Goal: Navigation & Orientation: Find specific page/section

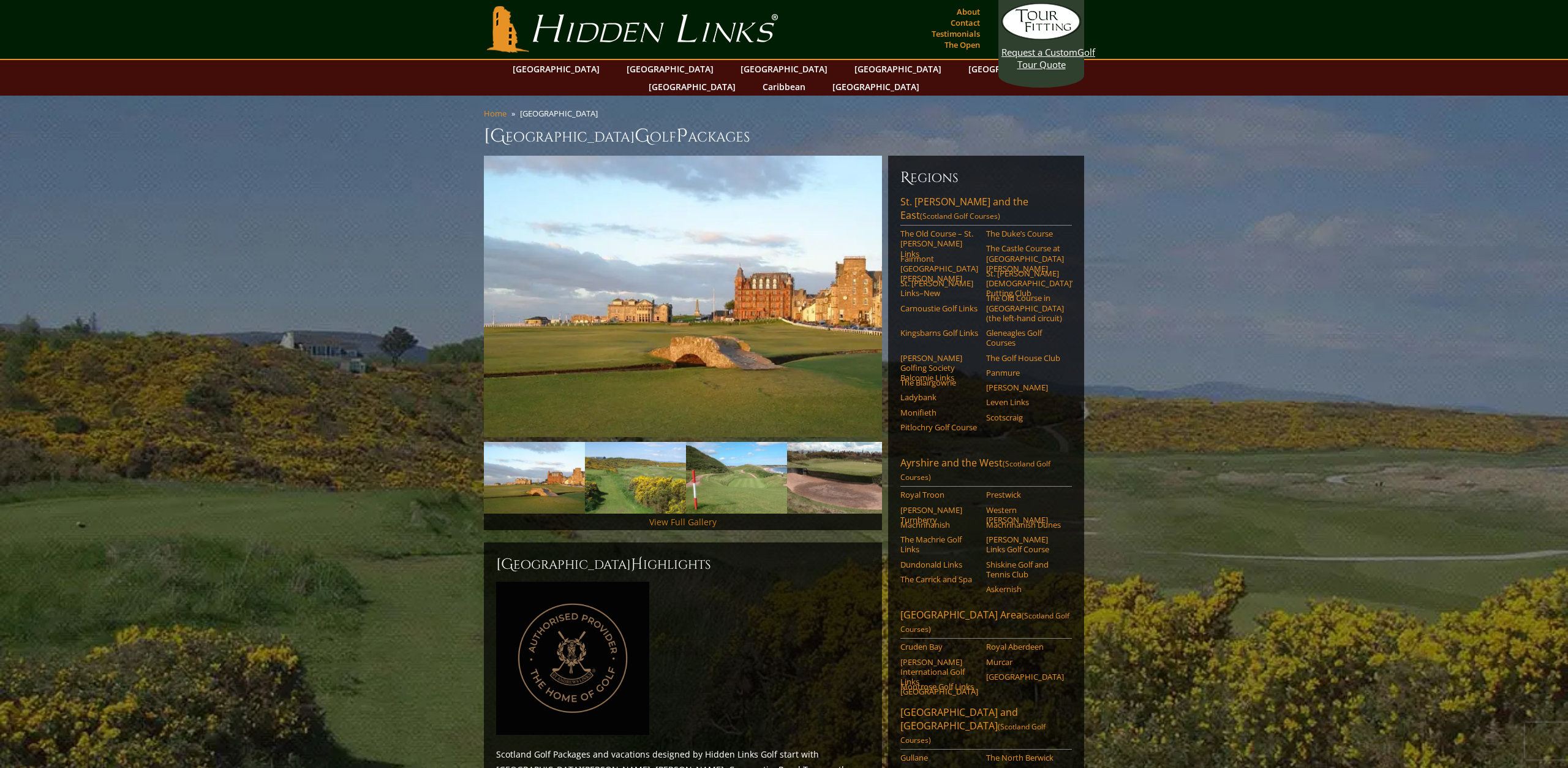
click at [691, 516] on link "View Full Gallery" at bounding box center [683, 522] width 68 height 12
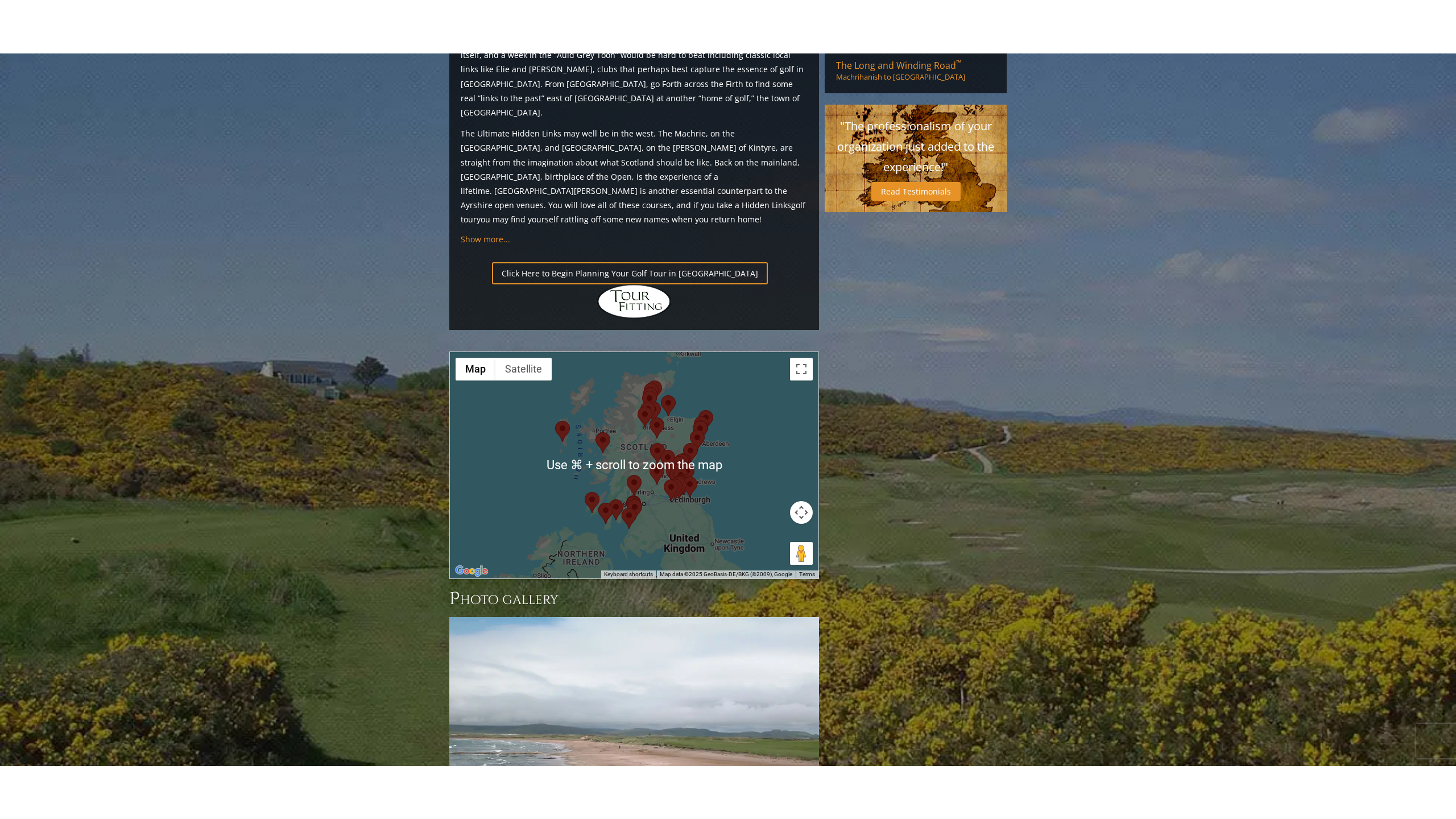
scroll to position [1119, 0]
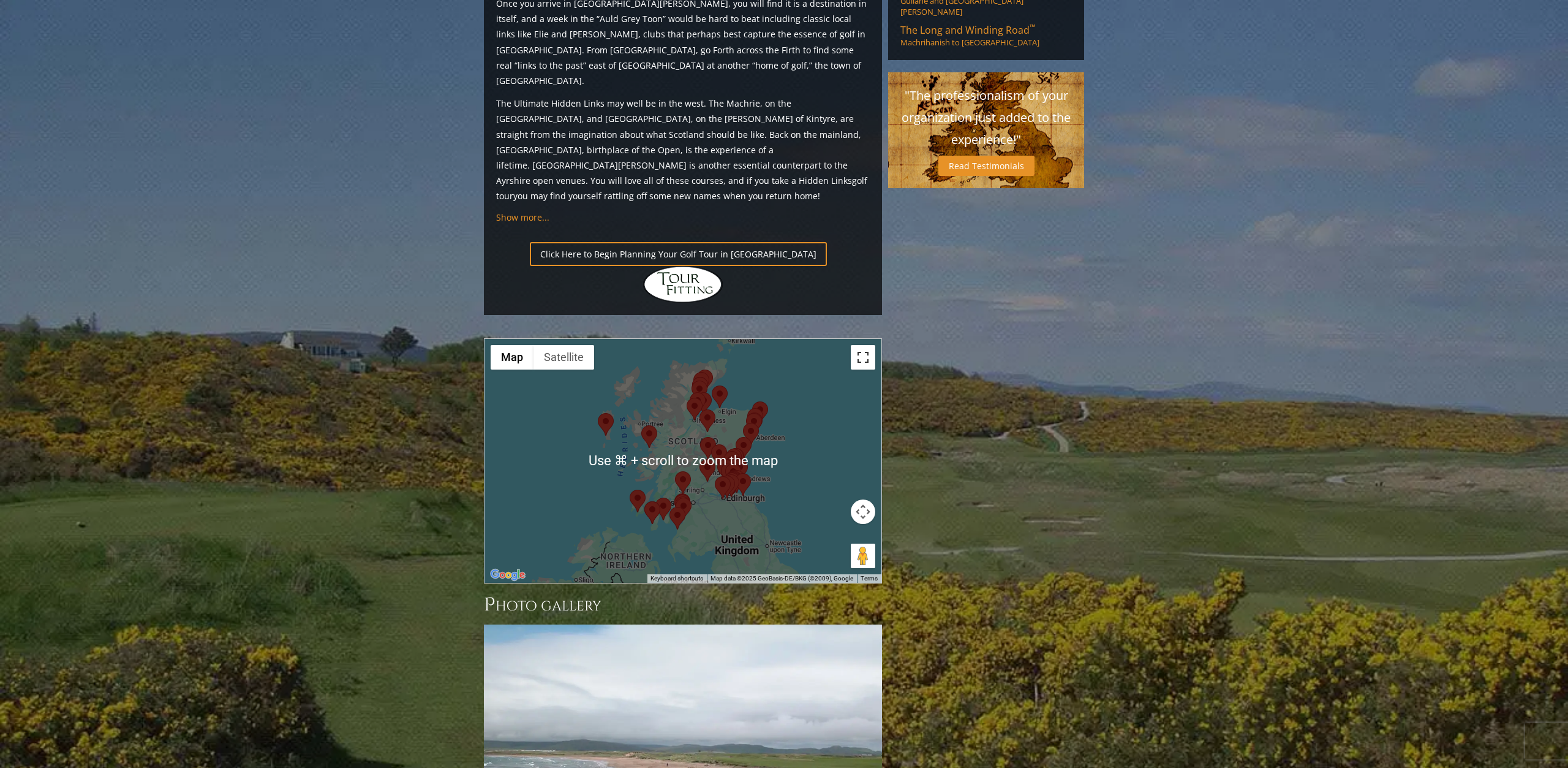
click at [866, 345] on button "Toggle fullscreen view" at bounding box center [863, 357] width 25 height 25
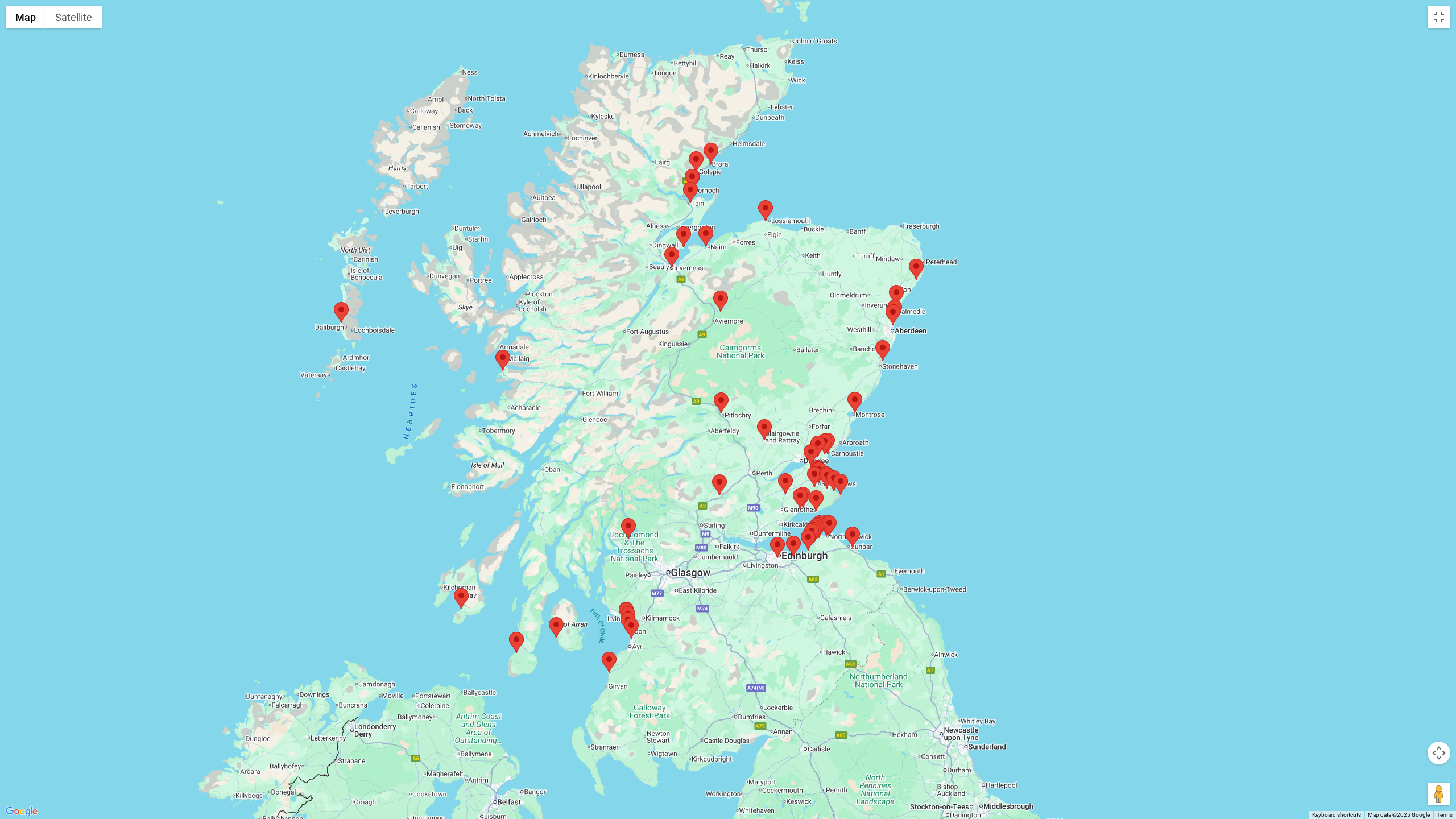
drag, startPoint x: 752, startPoint y: 478, endPoint x: 763, endPoint y: 431, distance: 48.3
click at [757, 419] on area at bounding box center [757, 419] width 0 height 0
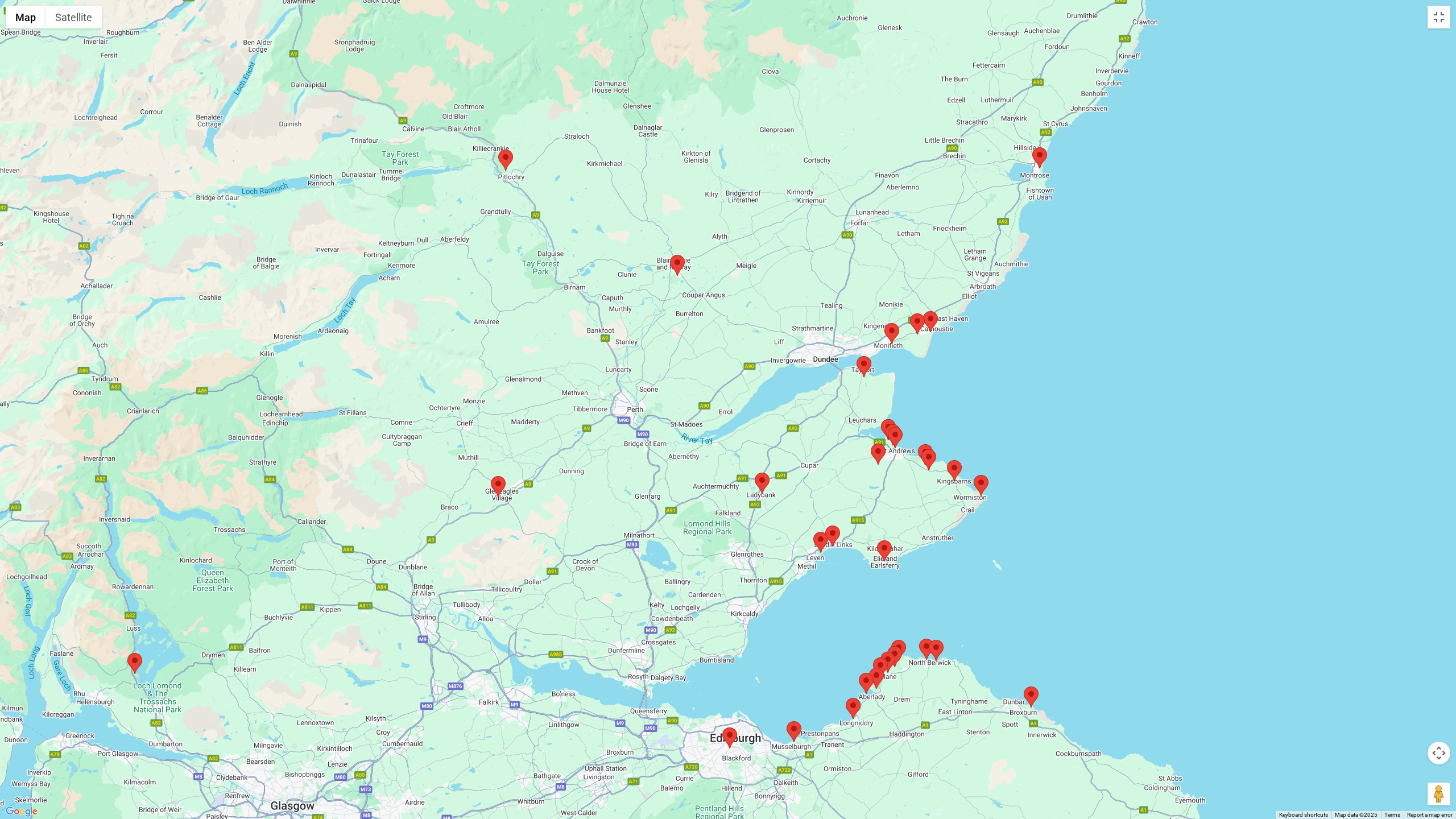
drag, startPoint x: 857, startPoint y: 542, endPoint x: 781, endPoint y: 410, distance: 152.3
click at [782, 409] on div at bounding box center [728, 409] width 1456 height 819
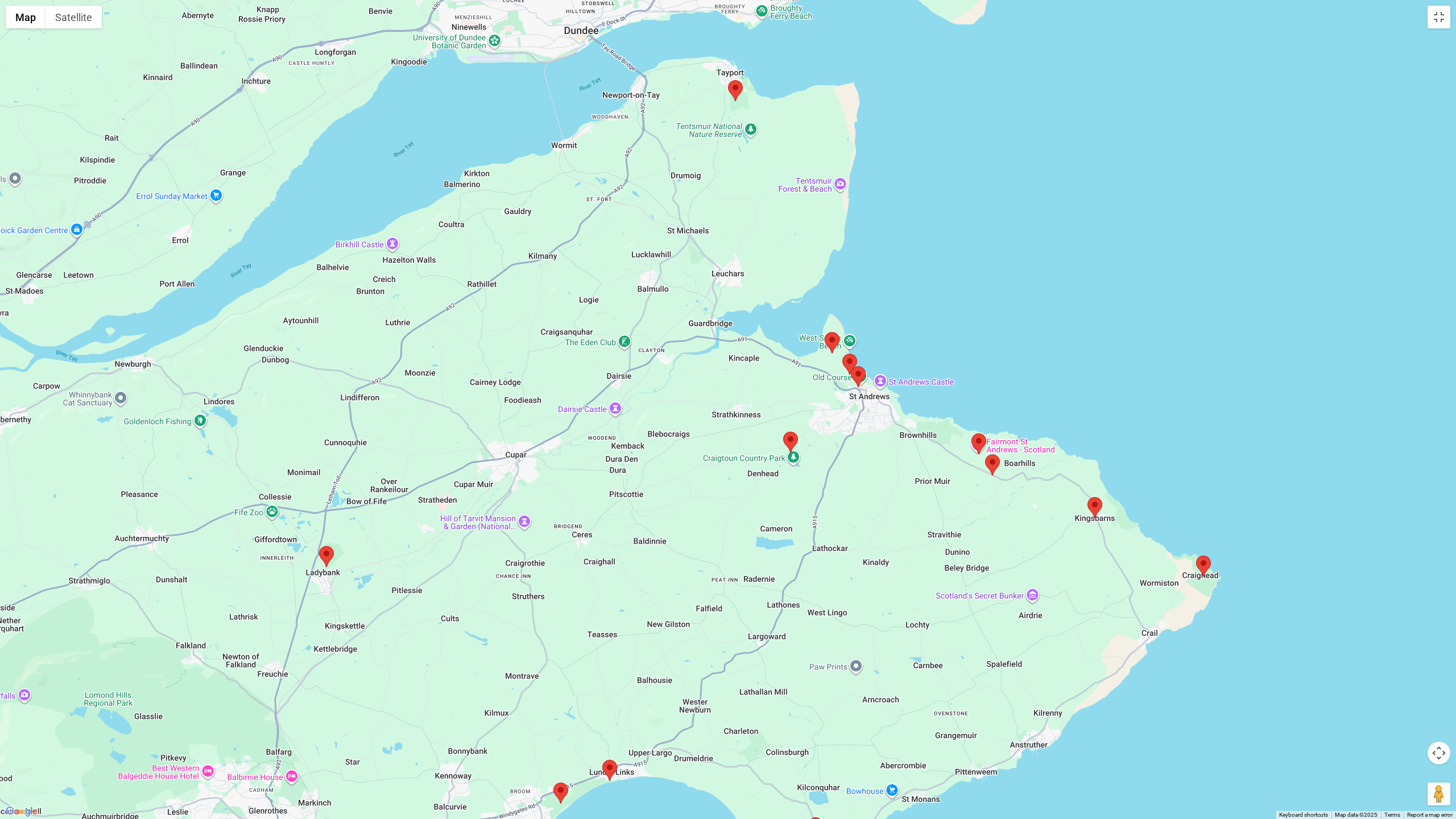
click at [825, 333] on area at bounding box center [825, 333] width 0 height 0
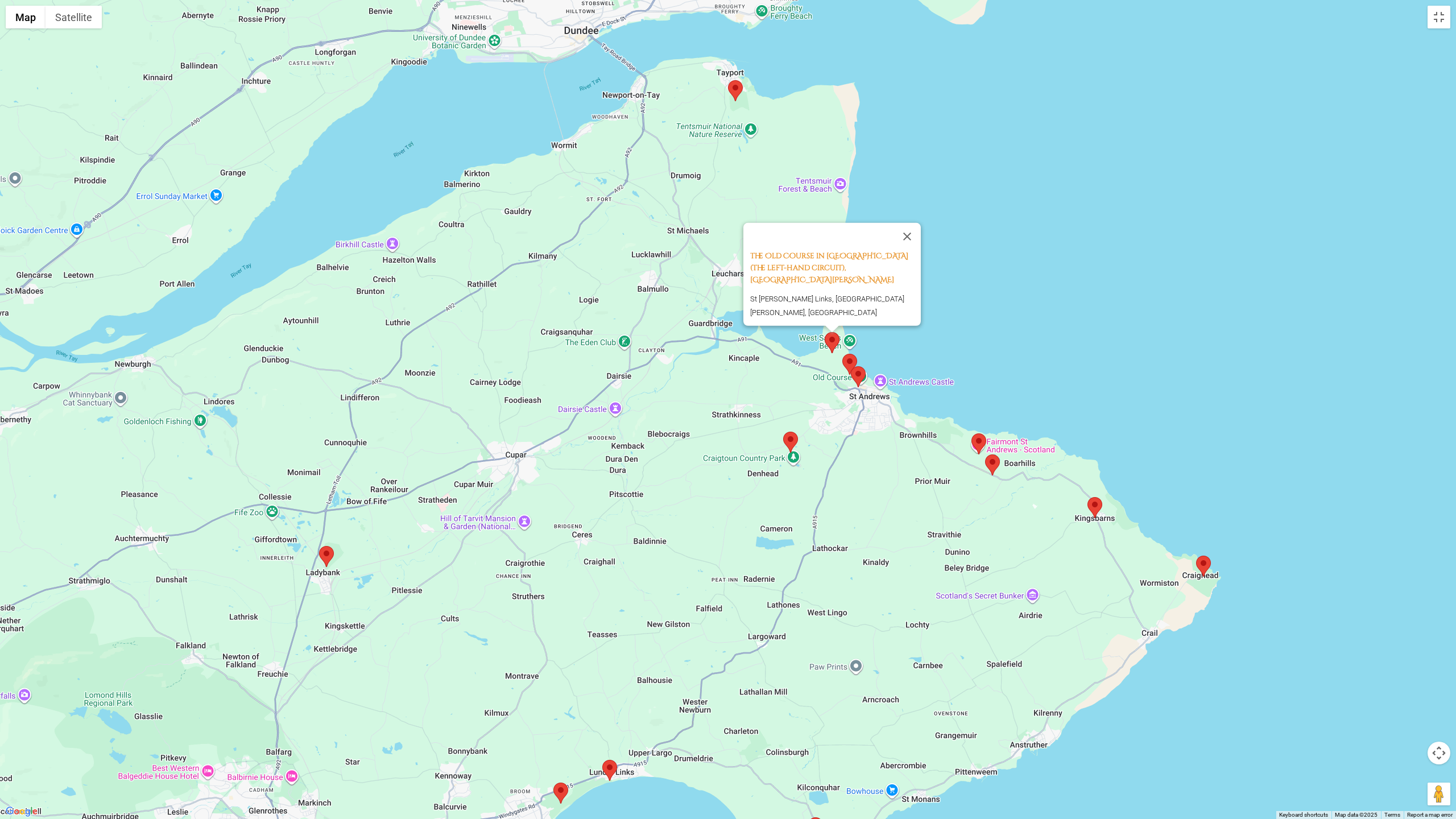
click at [842, 353] on area at bounding box center [842, 353] width 0 height 0
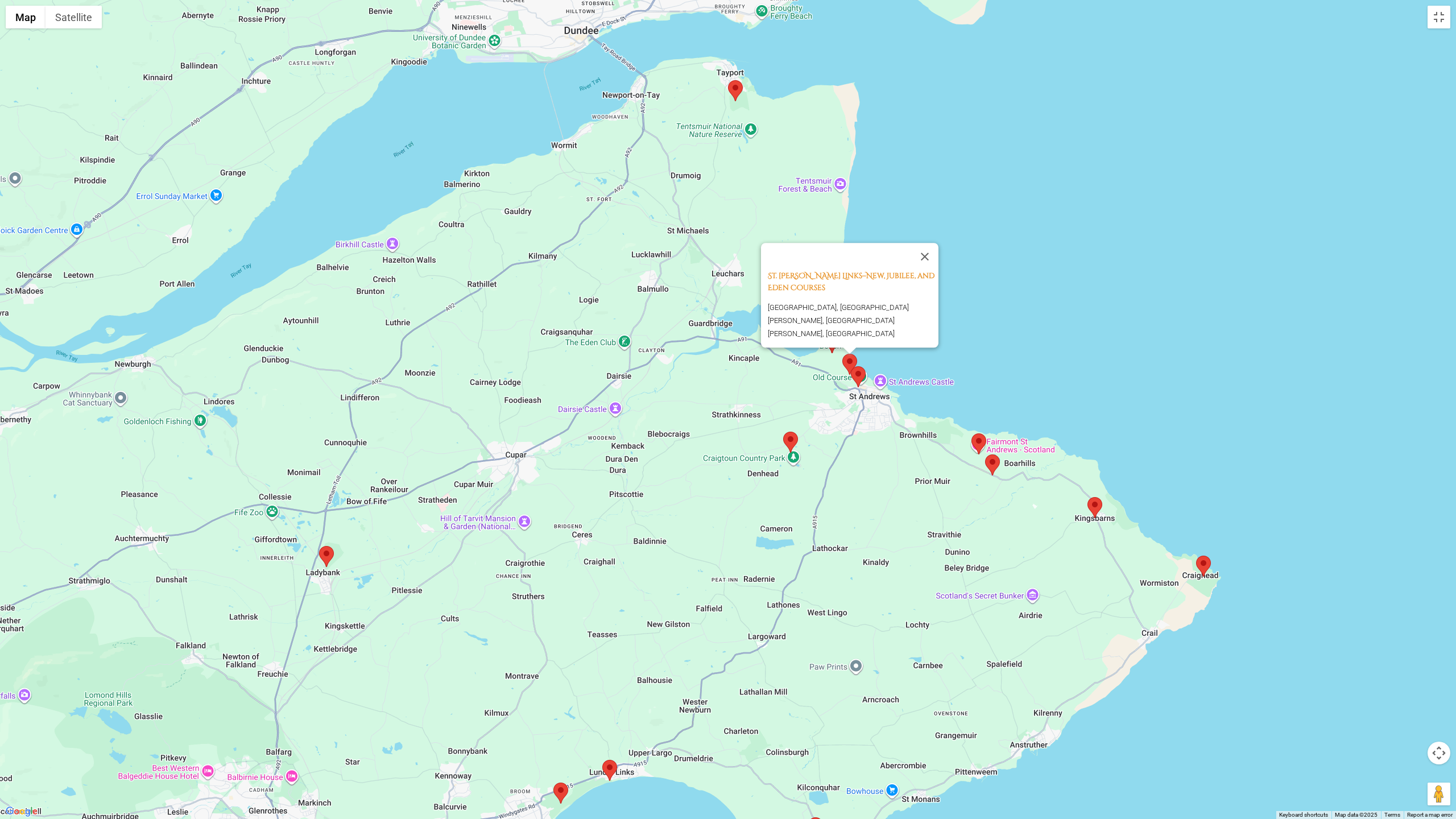
click at [850, 366] on area at bounding box center [850, 366] width 0 height 0
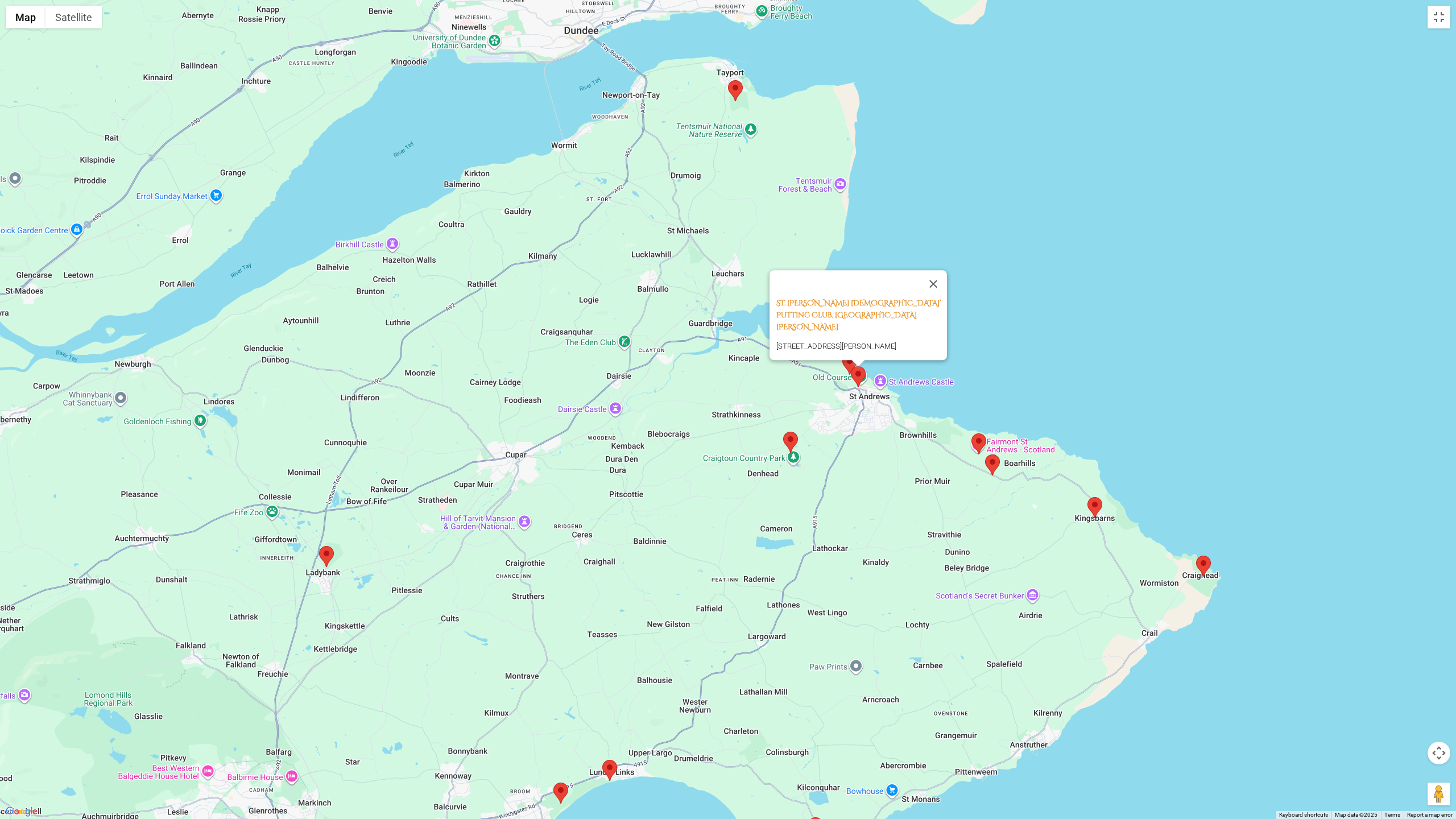
click at [783, 432] on area at bounding box center [783, 432] width 0 height 0
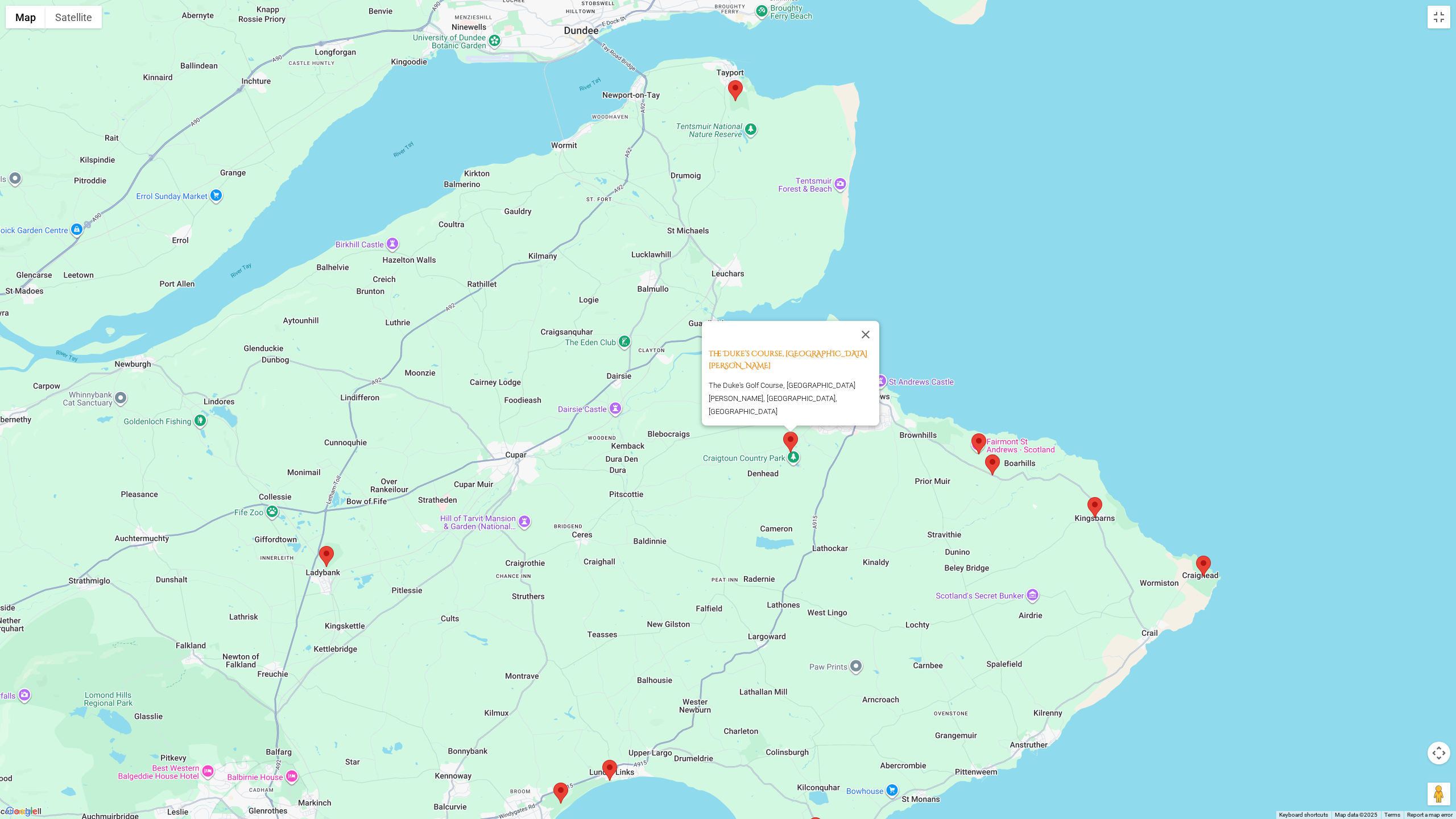
click at [972, 434] on area at bounding box center [972, 434] width 0 height 0
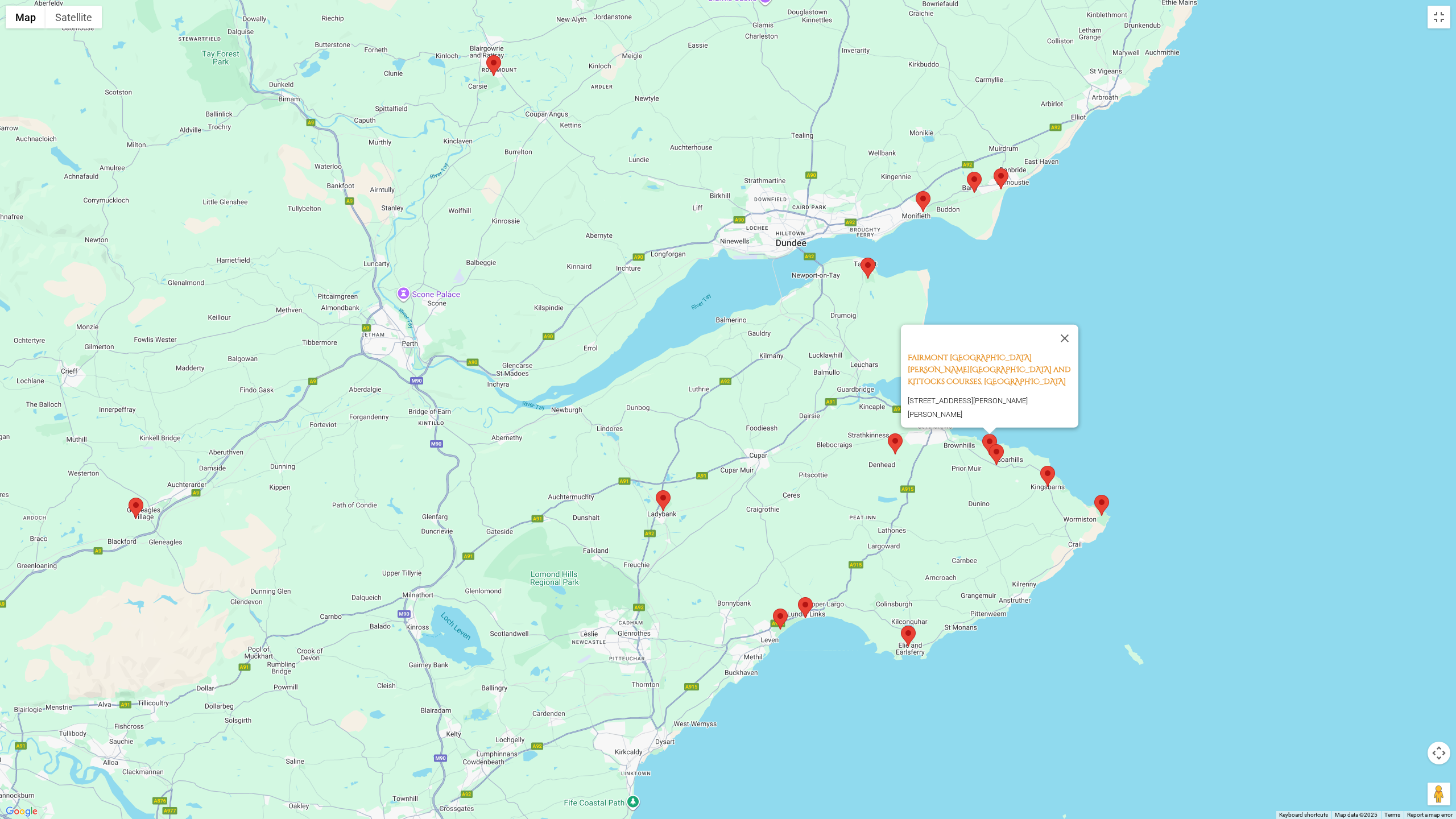
click at [989, 445] on area at bounding box center [989, 445] width 0 height 0
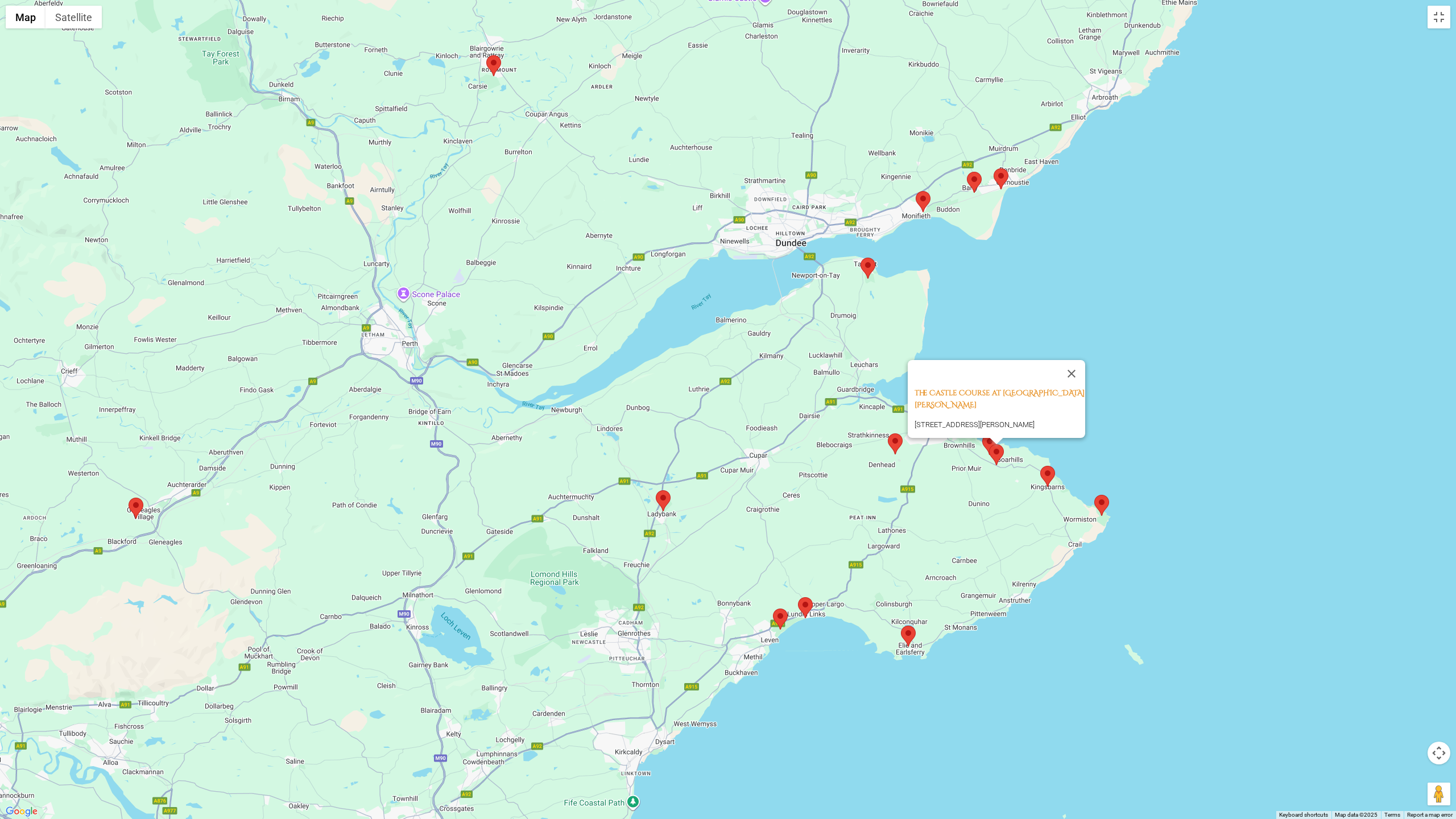
click at [1040, 466] on area at bounding box center [1040, 466] width 0 height 0
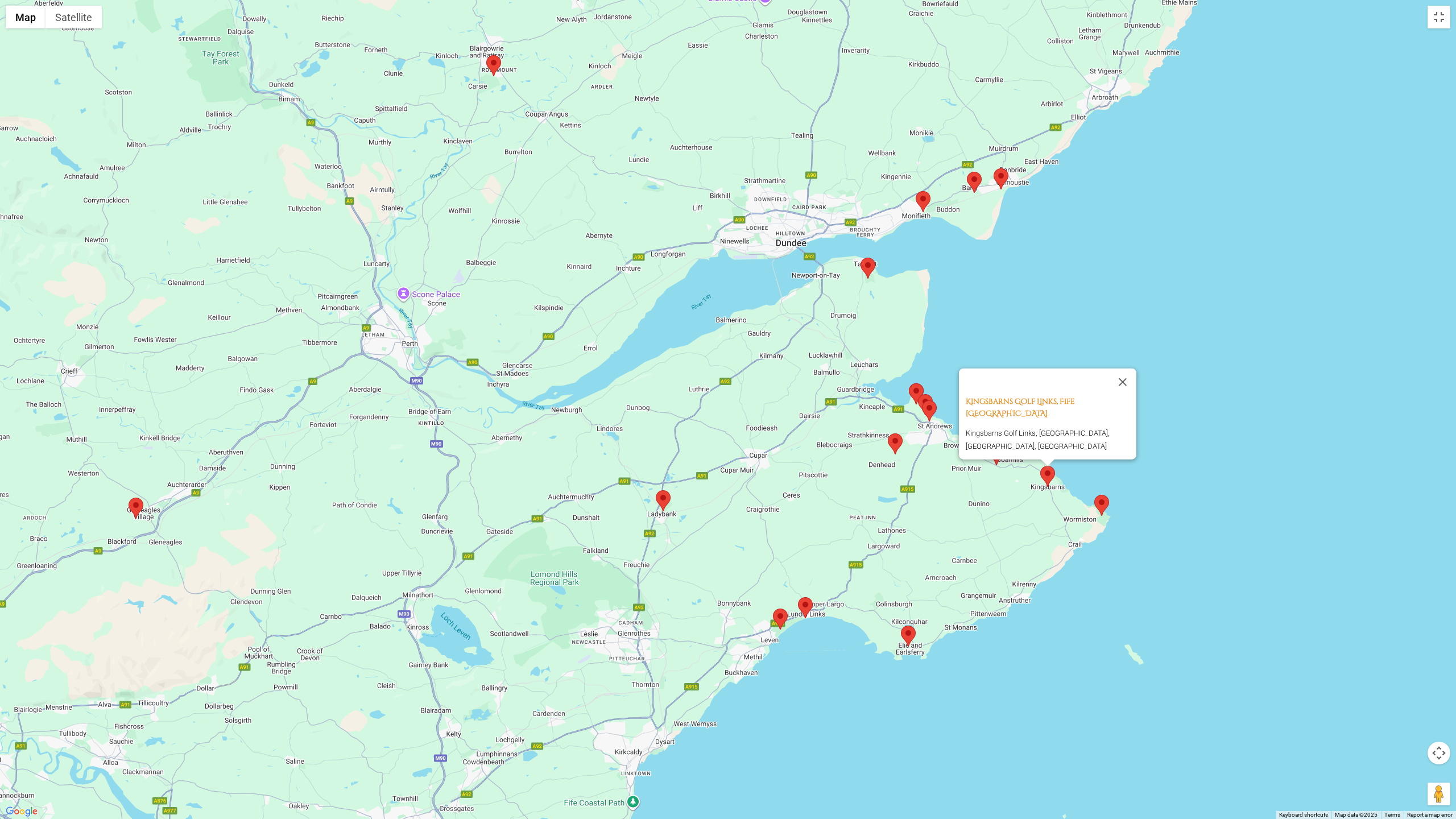
click at [1095, 495] on area at bounding box center [1095, 495] width 0 height 0
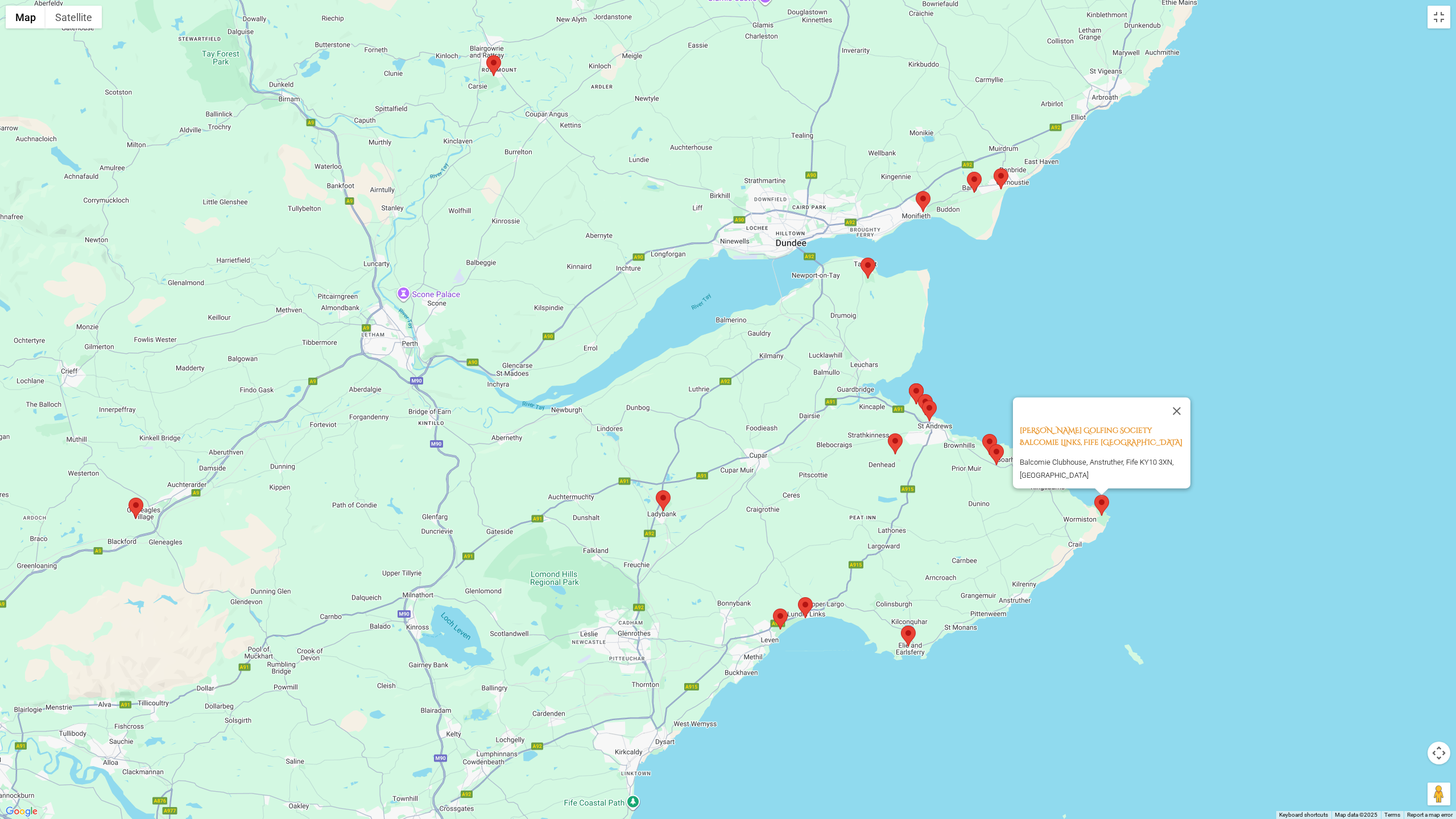
click at [860, 258] on area at bounding box center [860, 258] width 0 height 0
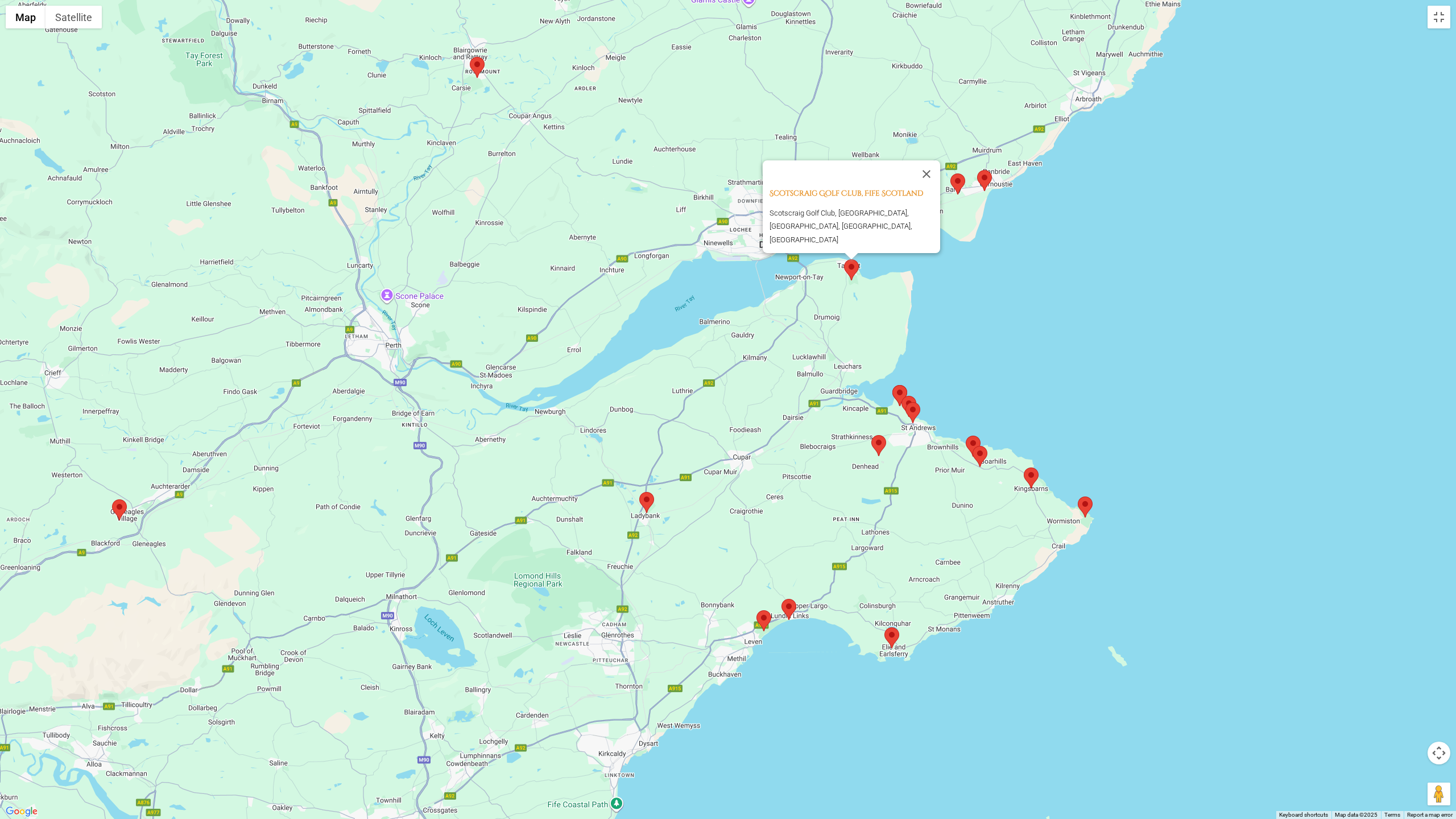
drag, startPoint x: 983, startPoint y: 217, endPoint x: 937, endPoint y: 366, distance: 155.9
click at [937, 366] on div "Scotscraig Golf Club, Fife Scotland Scotscraig Golf Club, Tayport, Fife, Scotla…" at bounding box center [728, 409] width 1456 height 819
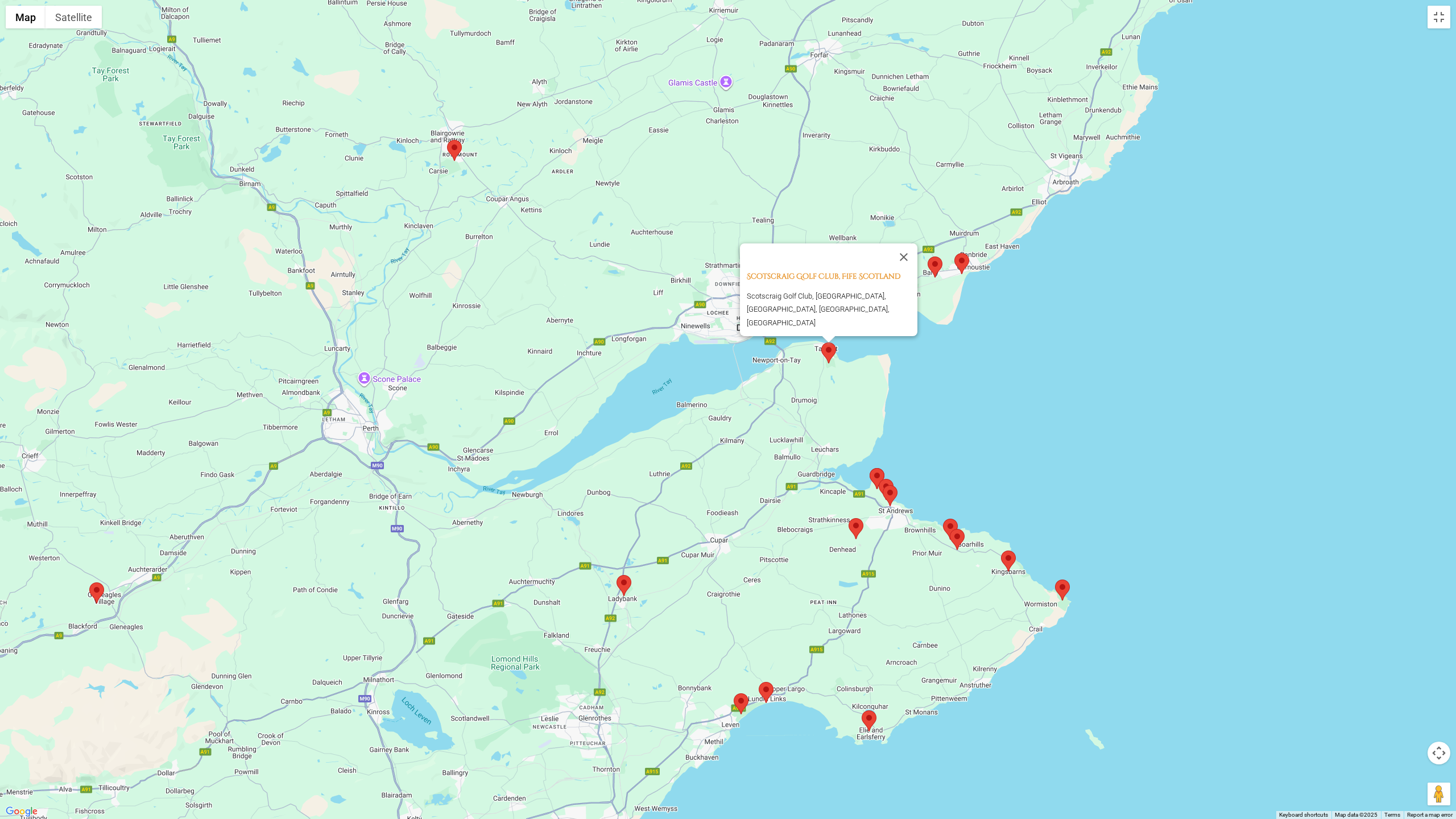
click at [954, 253] on area at bounding box center [954, 253] width 0 height 0
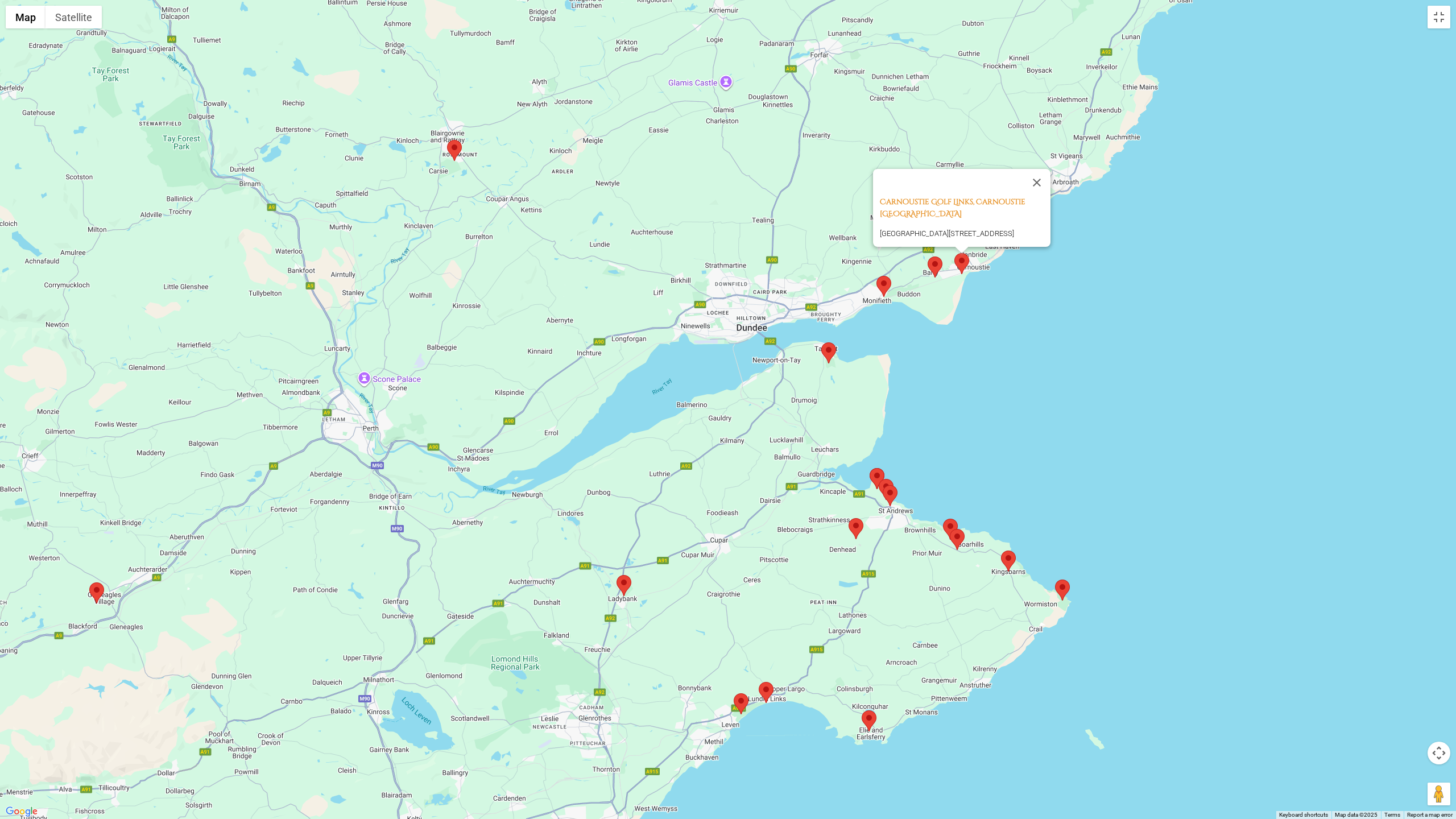
click at [928, 257] on area at bounding box center [928, 257] width 0 height 0
click at [876, 276] on area at bounding box center [876, 276] width 0 height 0
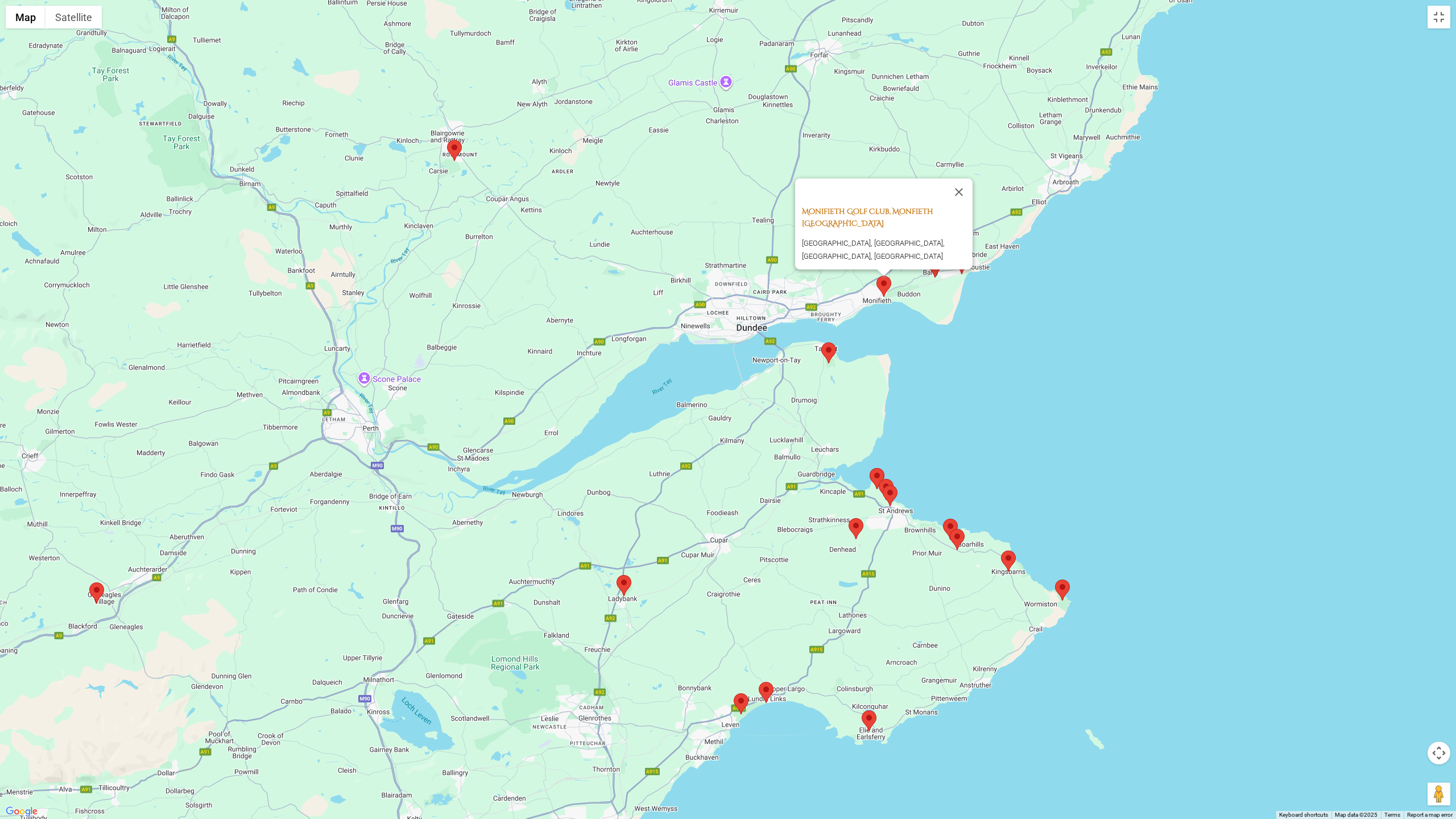
click at [825, 207] on link "Monifieth Golf Club, Monfieth [GEOGRAPHIC_DATA]" at bounding box center [868, 218] width 131 height 22
